Goal: Information Seeking & Learning: Learn about a topic

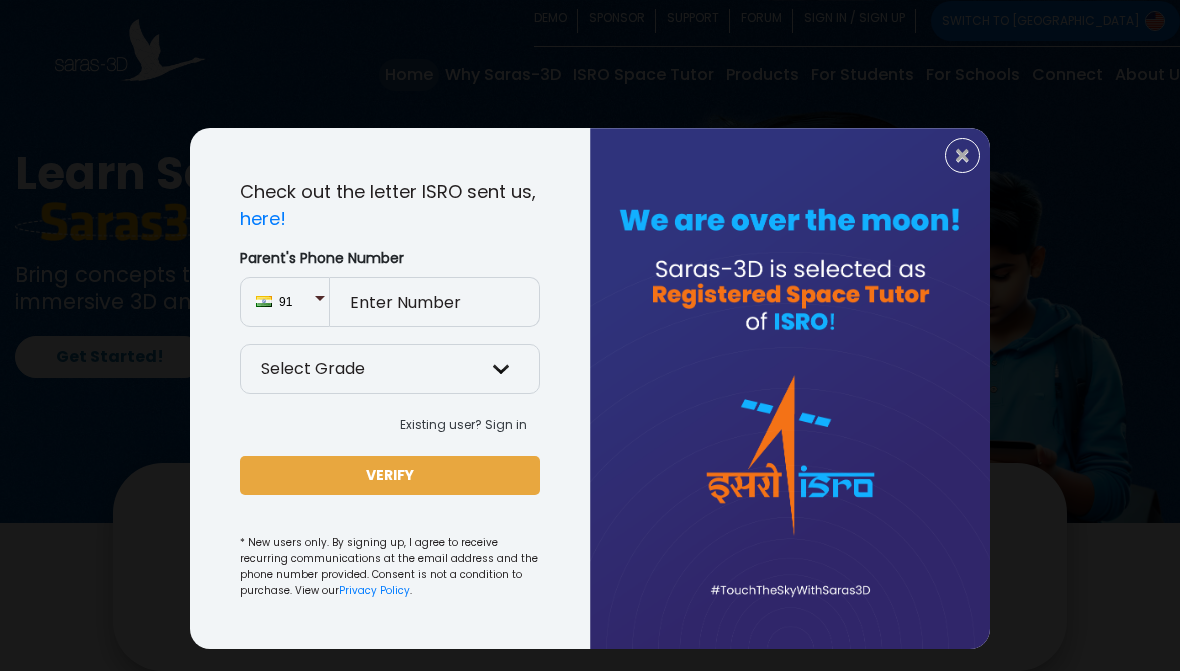
click at [959, 161] on span "×" at bounding box center [962, 156] width 17 height 26
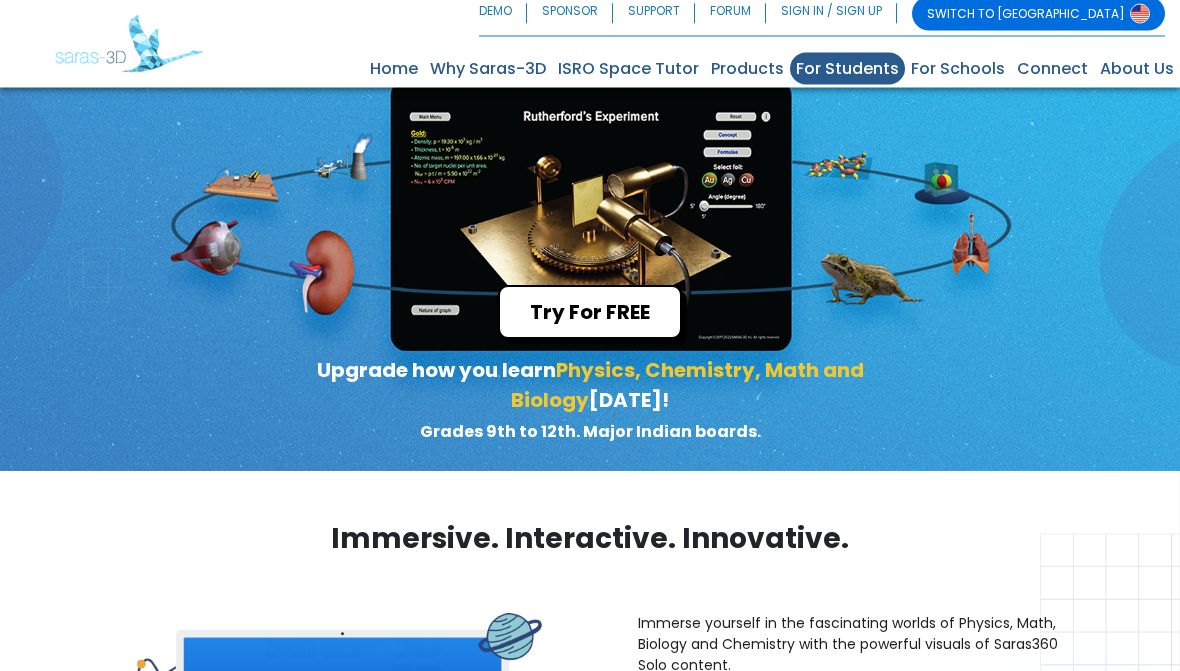
scroll to position [132, 0]
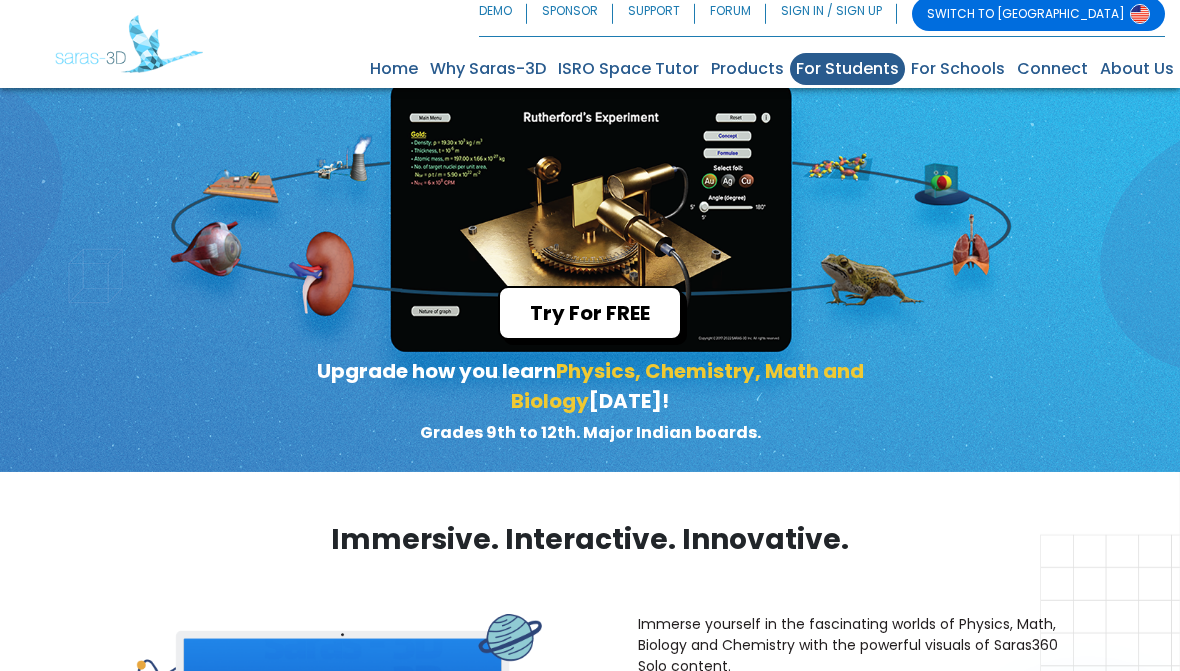
click at [628, 314] on button "Try For FREE" at bounding box center [590, 313] width 184 height 54
click at [650, 314] on button "Try For FREE" at bounding box center [590, 313] width 184 height 54
click at [650, 316] on button "Try For FREE" at bounding box center [590, 313] width 184 height 54
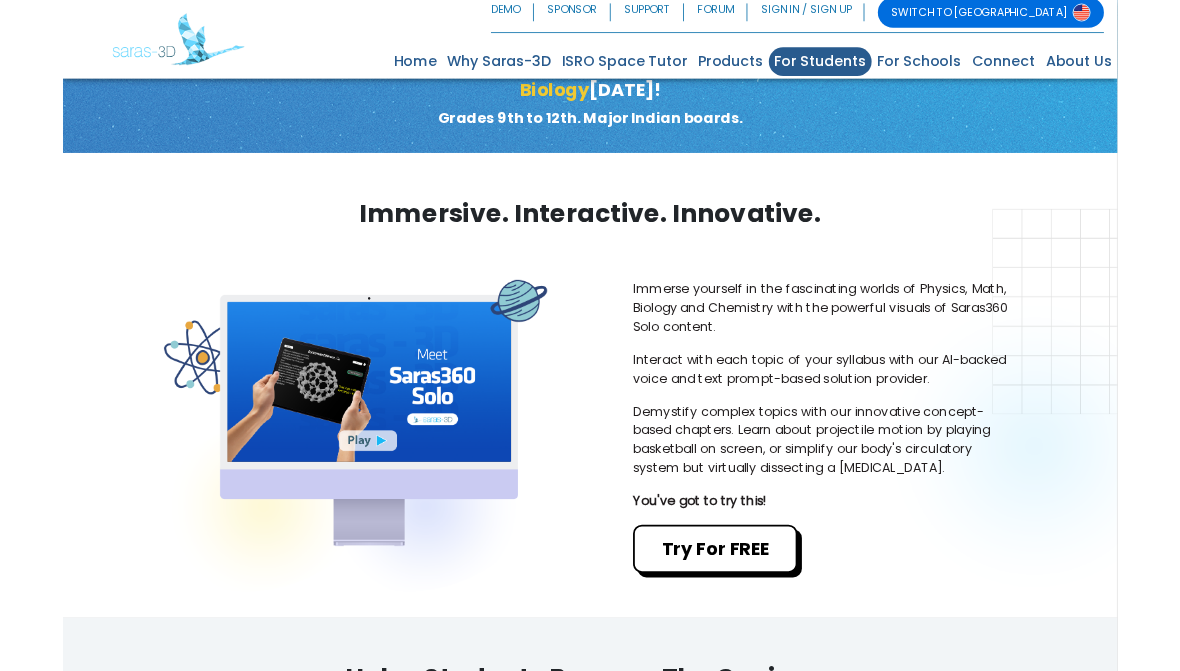
scroll to position [580, 0]
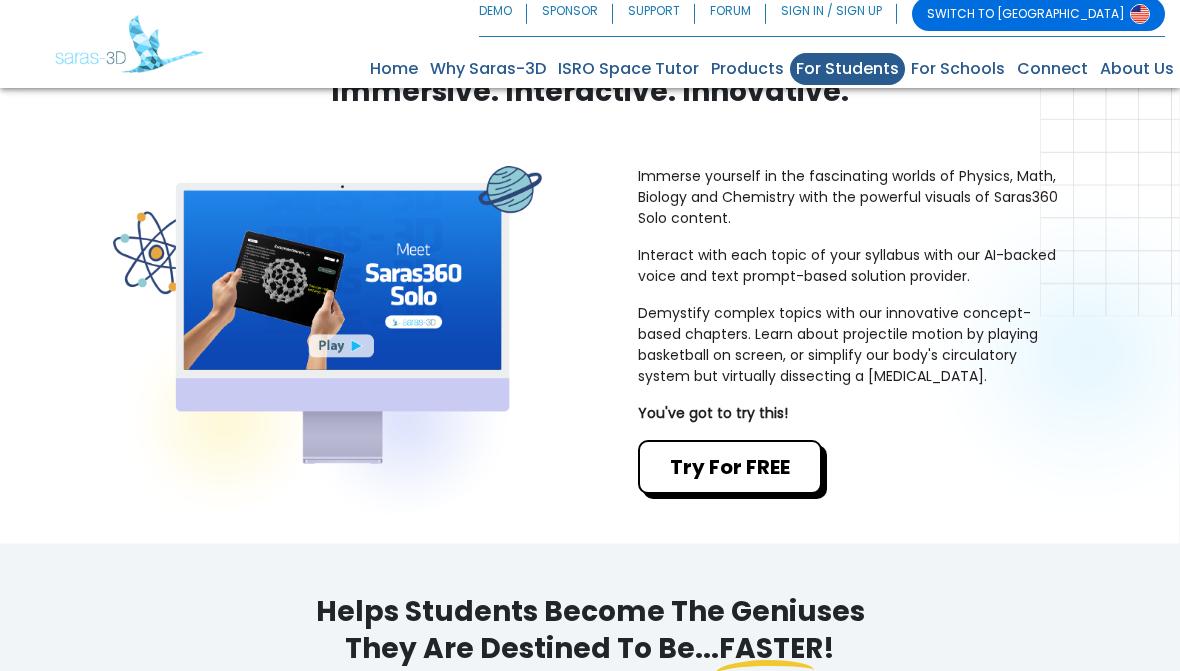
click at [761, 480] on button "Try For FREE" at bounding box center [730, 467] width 184 height 54
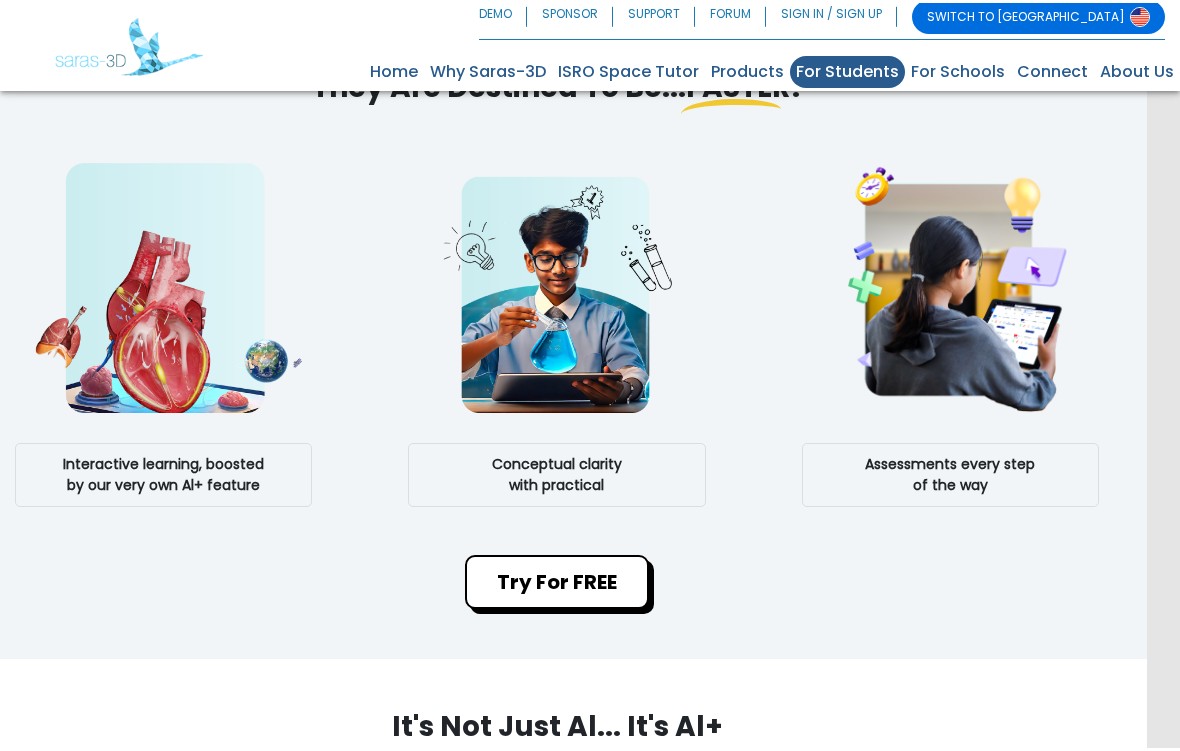
scroll to position [1209, 33]
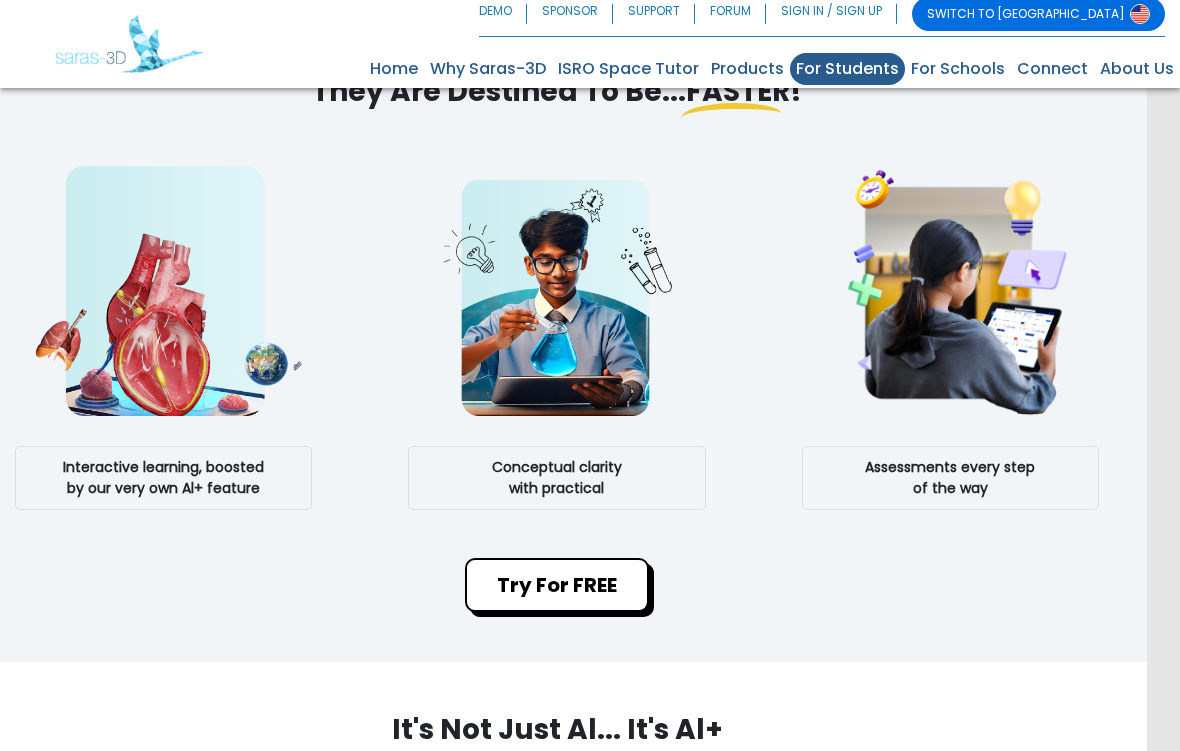
click at [580, 586] on button "Try For FREE" at bounding box center [557, 585] width 184 height 54
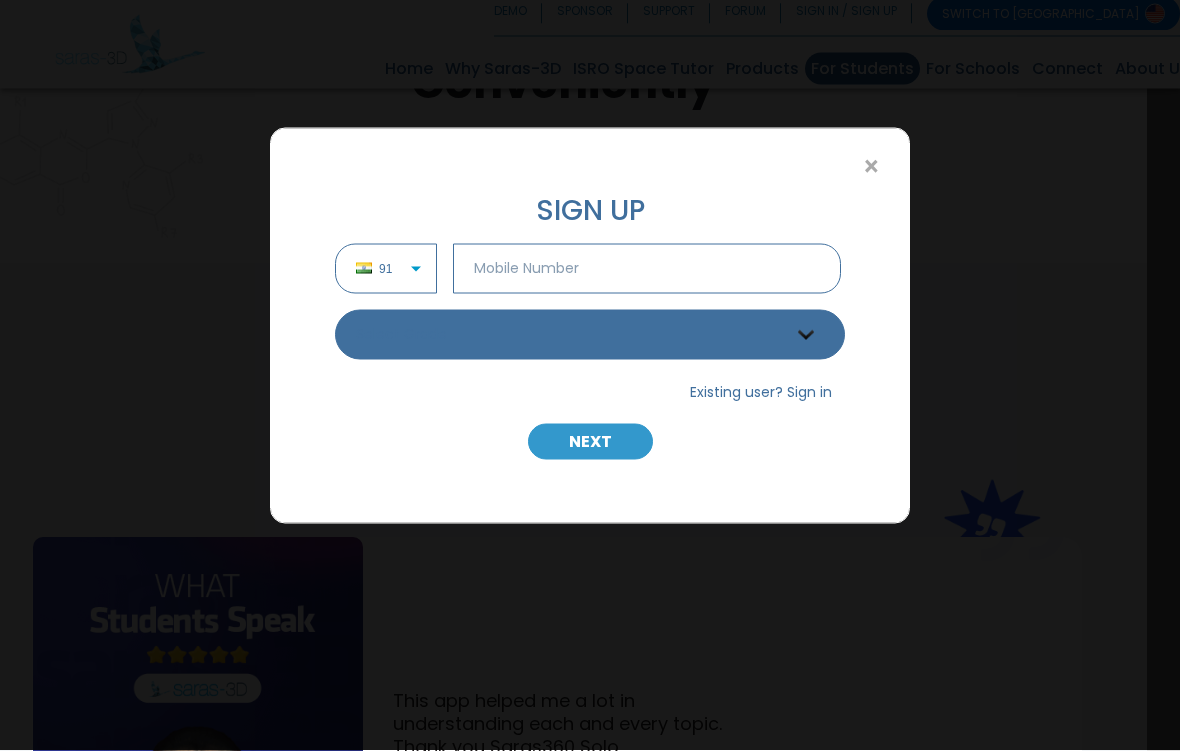
scroll to position [2407, 33]
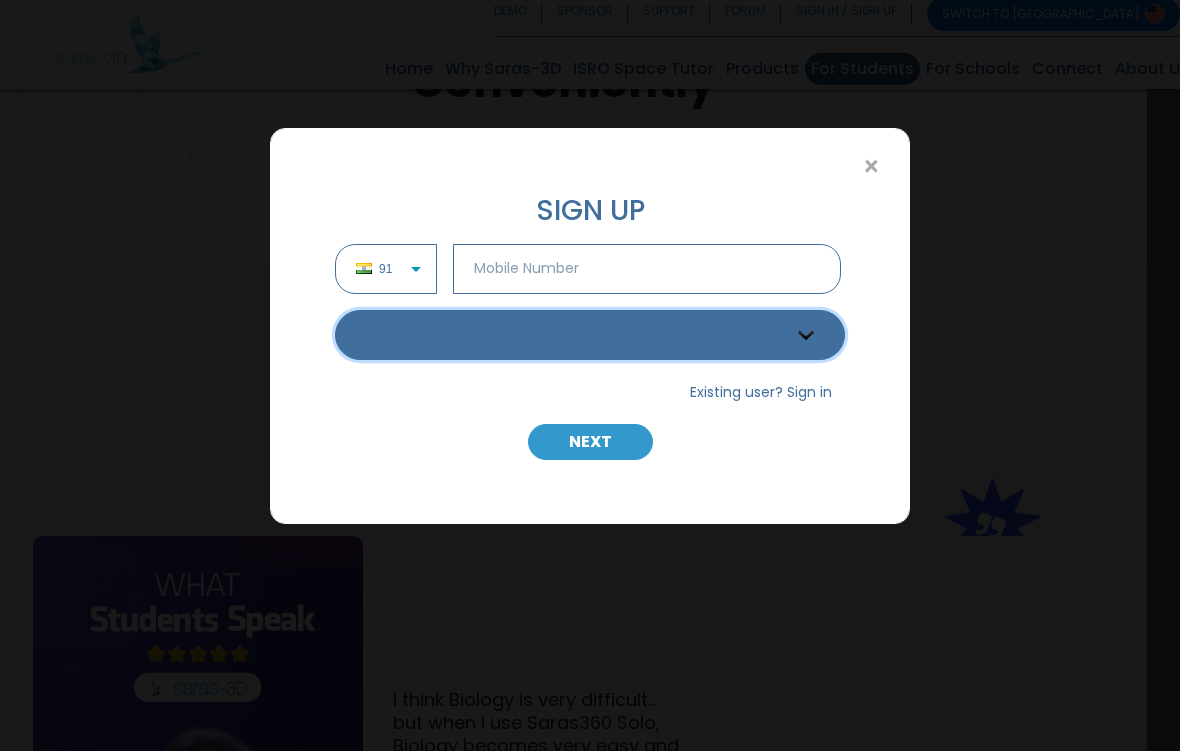
click at [798, 346] on select "Select Grade Grade 9th Grade 10th Grade 11th Grade 12th" at bounding box center [590, 335] width 510 height 50
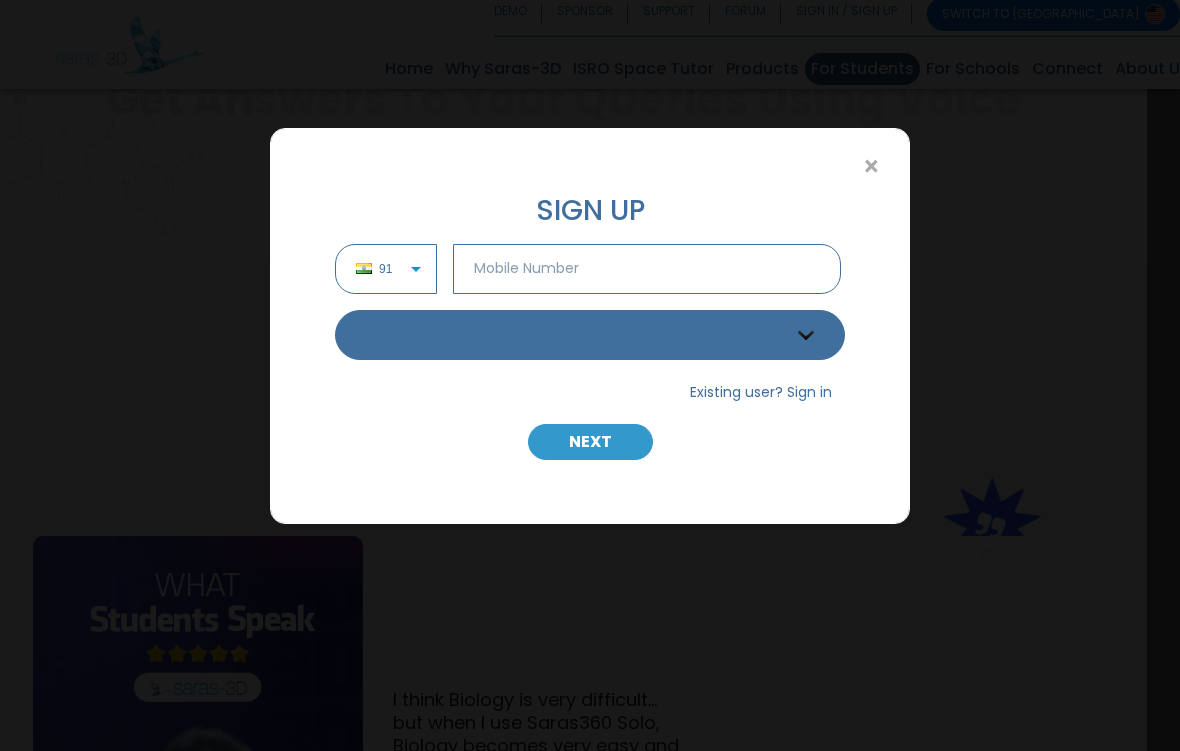
click at [870, 161] on span "×" at bounding box center [871, 167] width 17 height 26
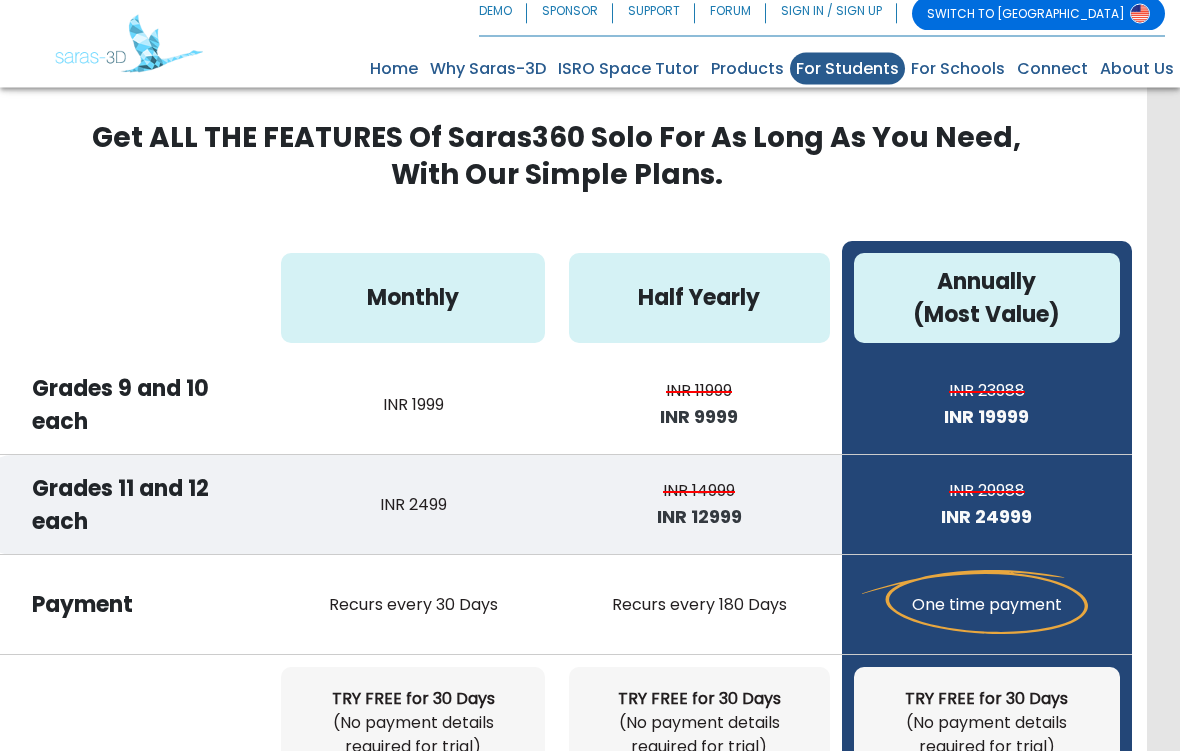
scroll to position [5202, 33]
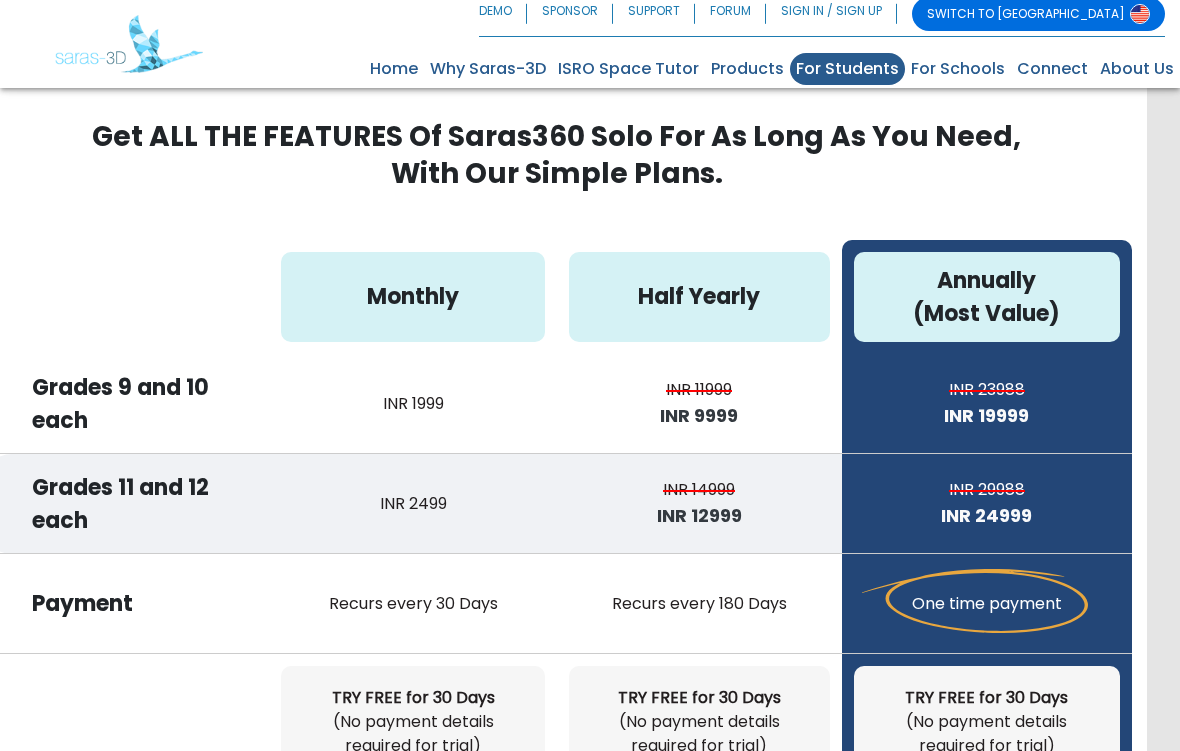
click at [648, 323] on th "Half Yearly" at bounding box center [699, 297] width 284 height 114
click at [710, 276] on div "Half Yearly" at bounding box center [699, 297] width 260 height 90
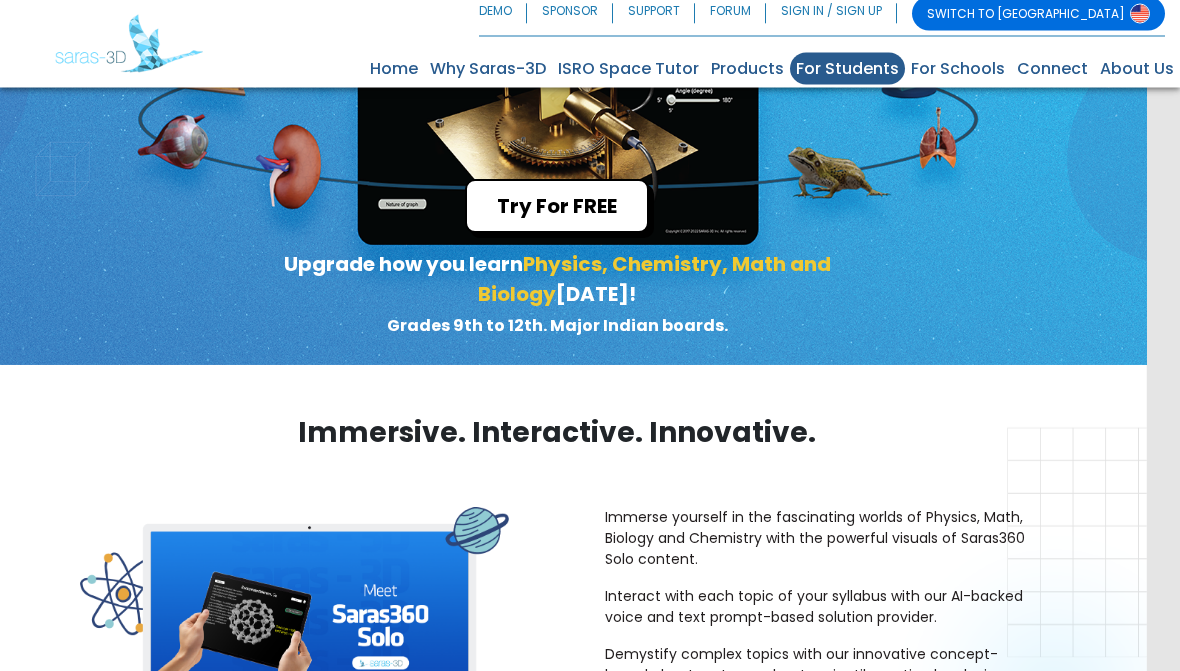
scroll to position [0, 33]
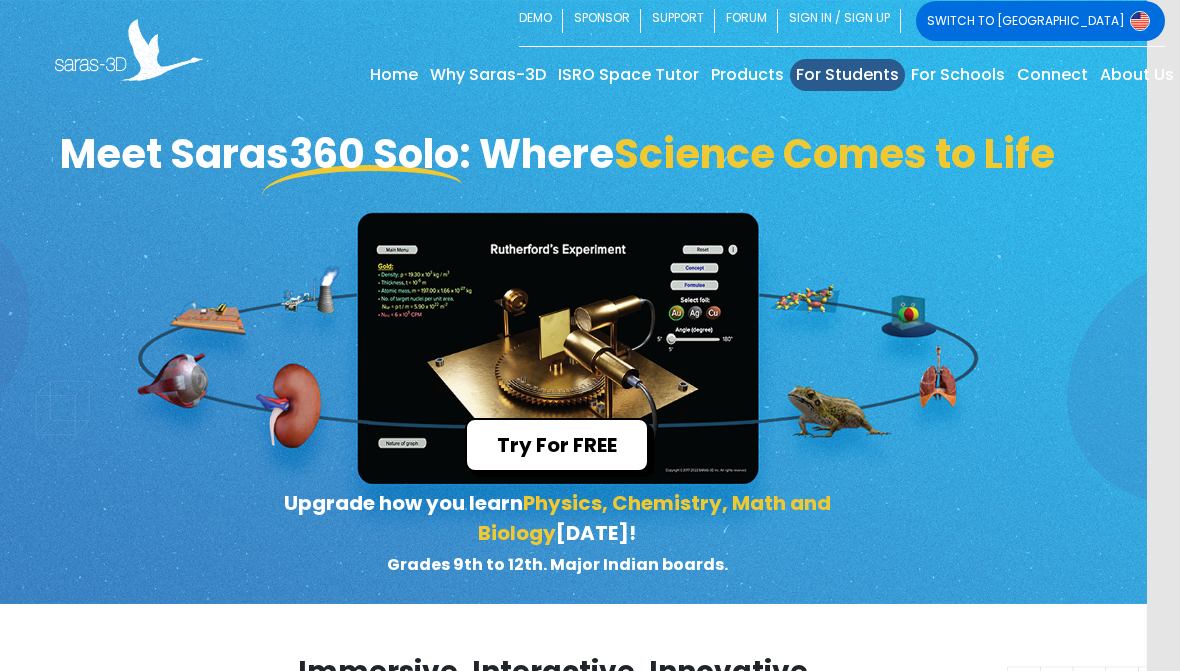
click at [563, 25] on link "DEMO" at bounding box center [541, 21] width 44 height 40
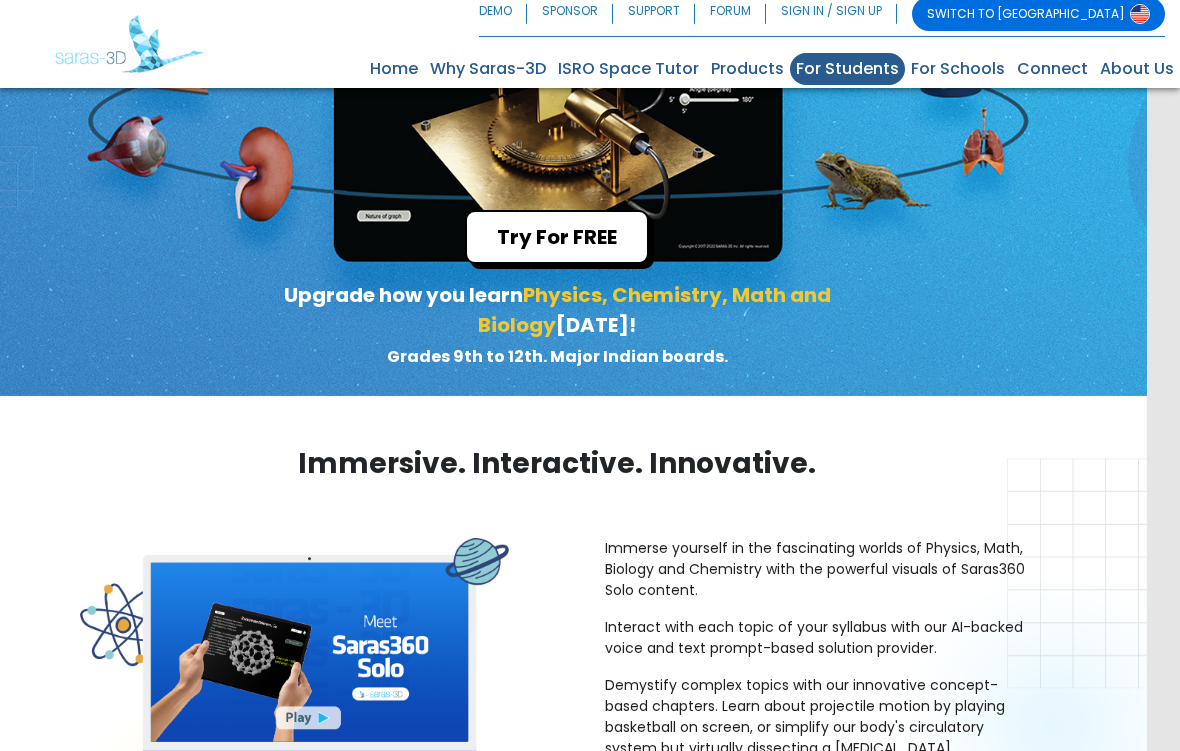
scroll to position [291, 33]
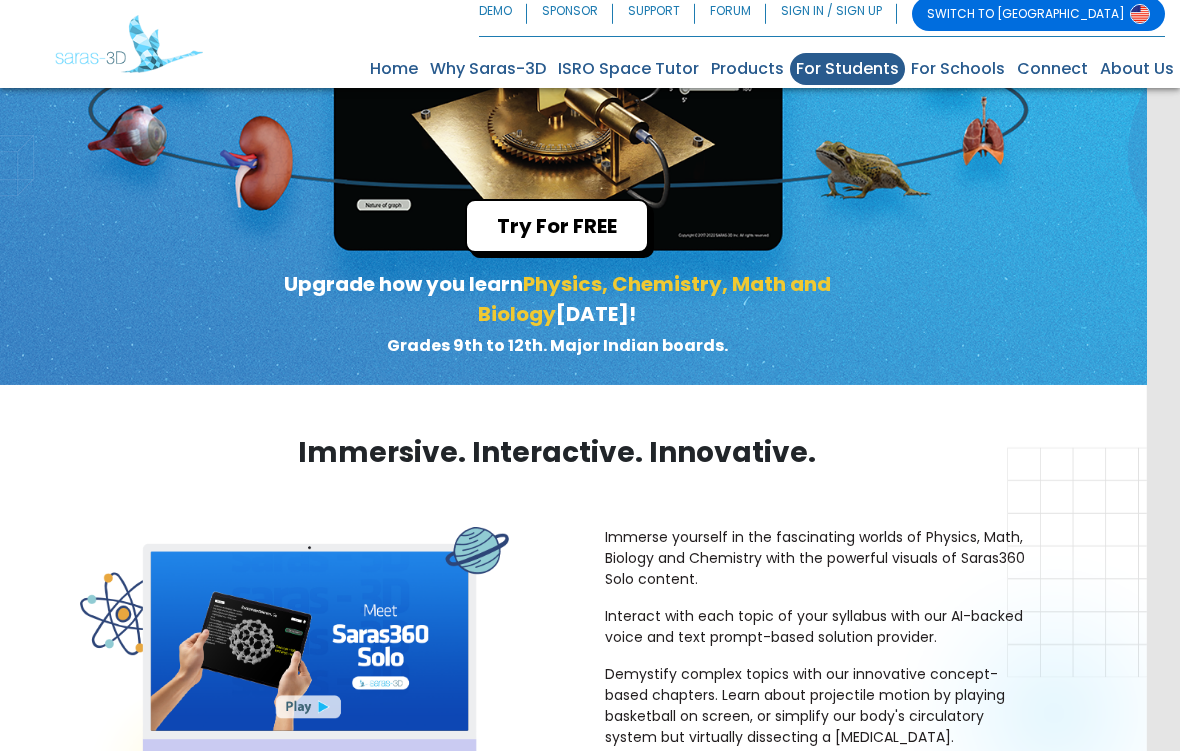
click at [763, 56] on link "Products" at bounding box center [747, 69] width 85 height 32
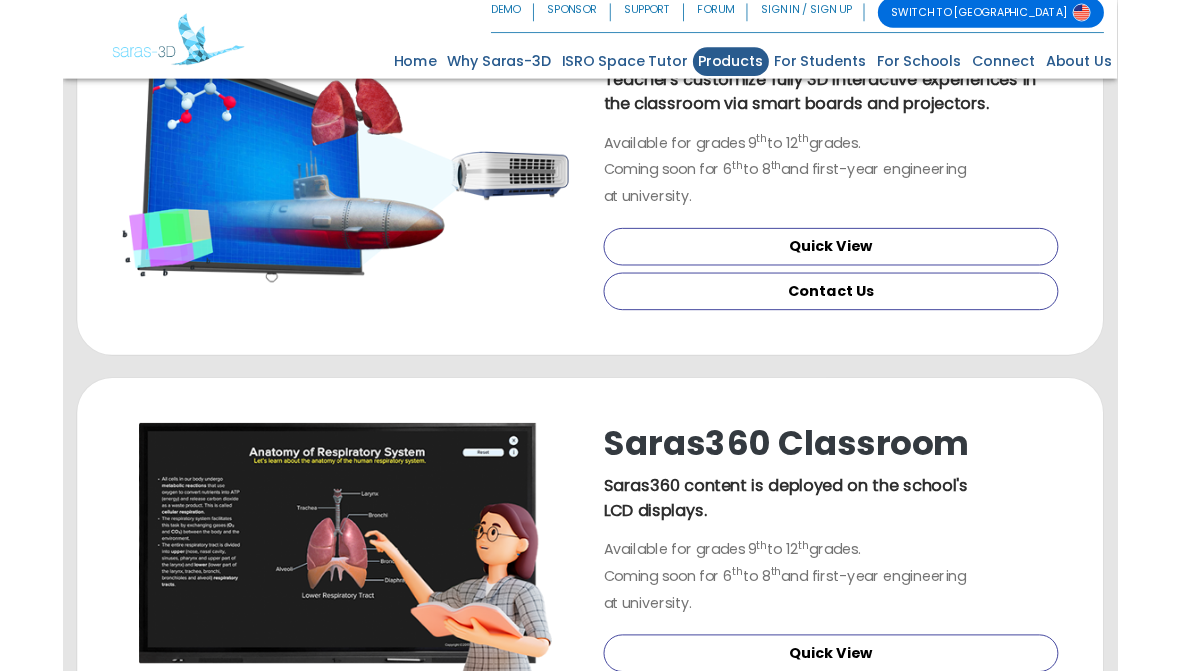
scroll to position [594, 0]
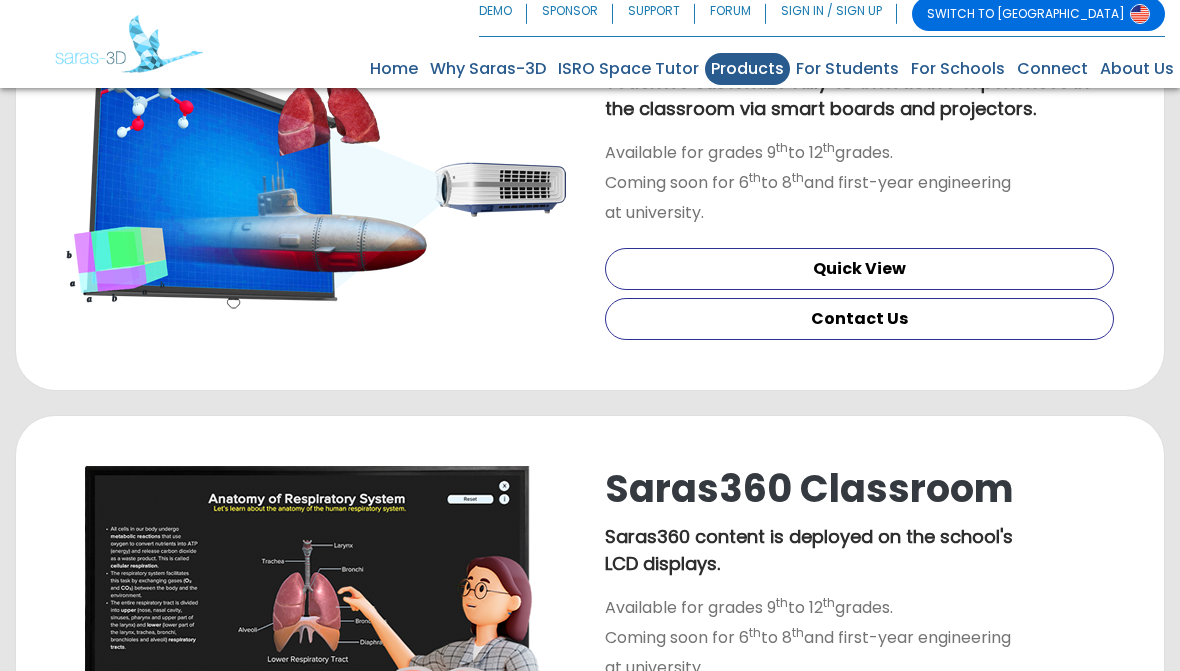
click at [868, 55] on link "For Students" at bounding box center [847, 69] width 115 height 32
